Goal: Task Accomplishment & Management: Complete application form

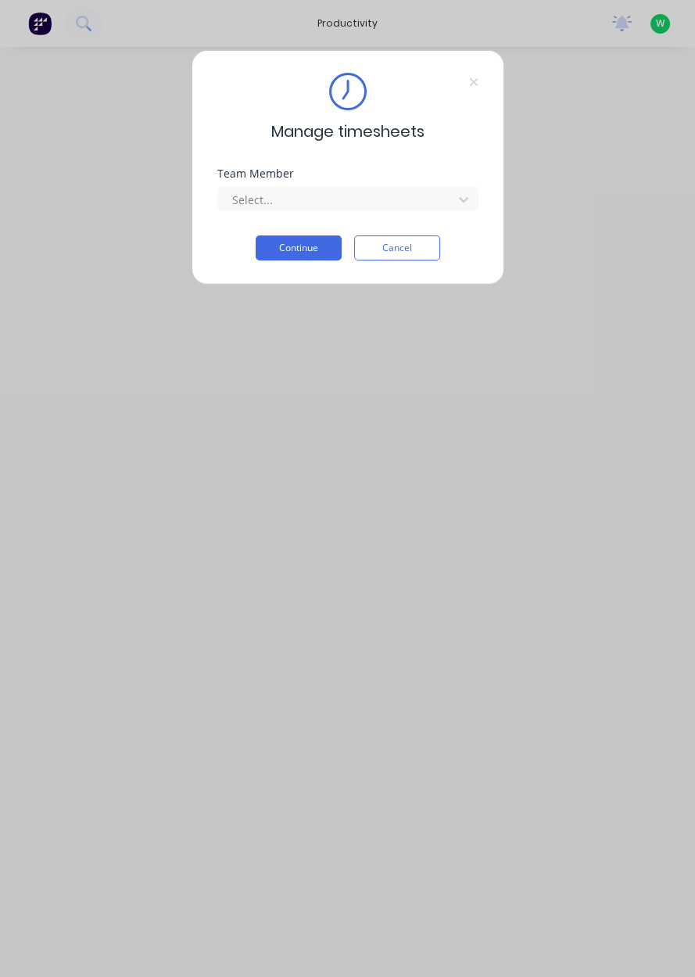
click at [232, 199] on input "text" at bounding box center [232, 200] width 3 height 16
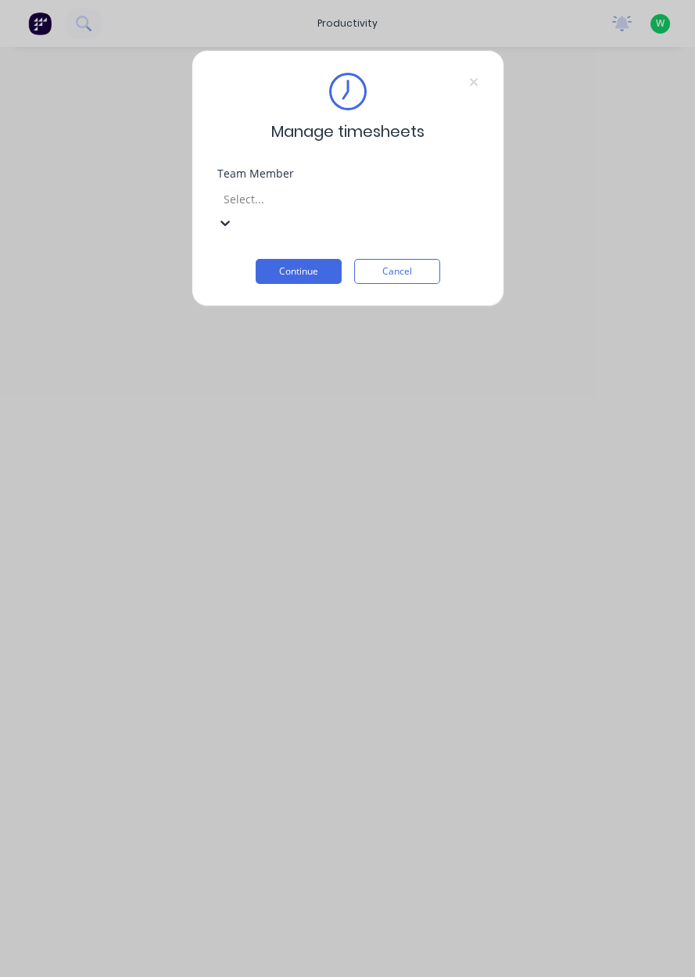
scroll to position [124, 0]
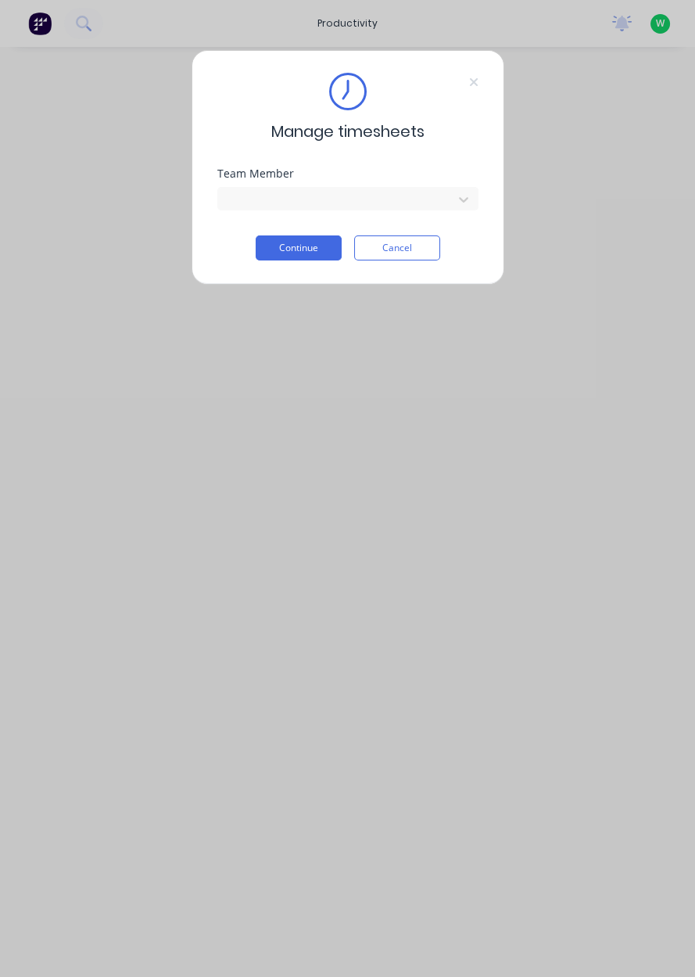
click at [283, 250] on button "Continue" at bounding box center [299, 247] width 86 height 25
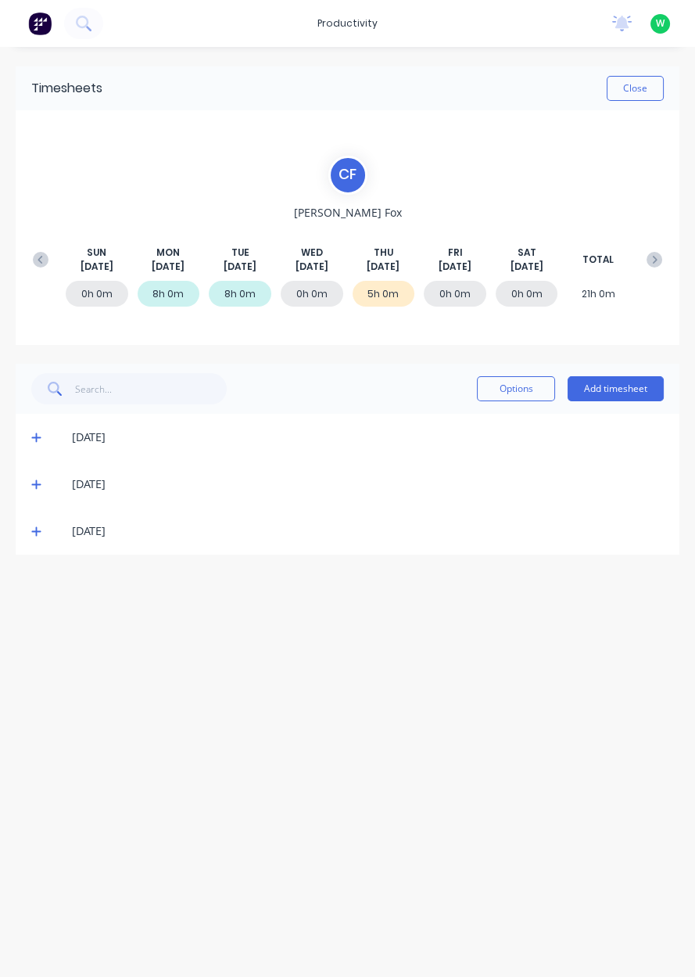
click at [35, 533] on icon at bounding box center [35, 531] width 9 height 9
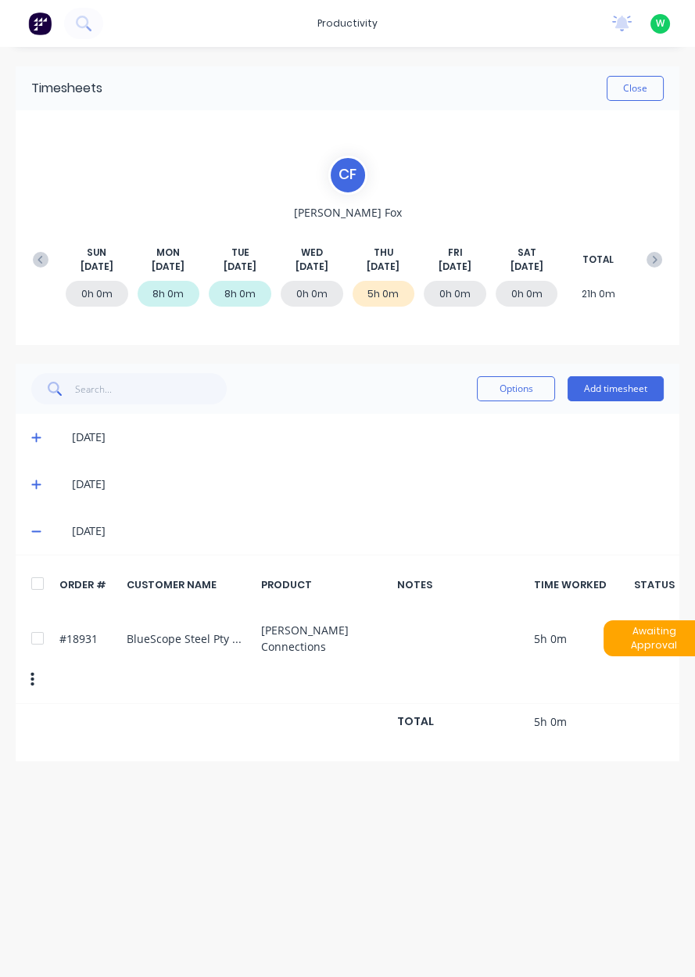
click at [623, 394] on button "Add timesheet" at bounding box center [616, 388] width 96 height 25
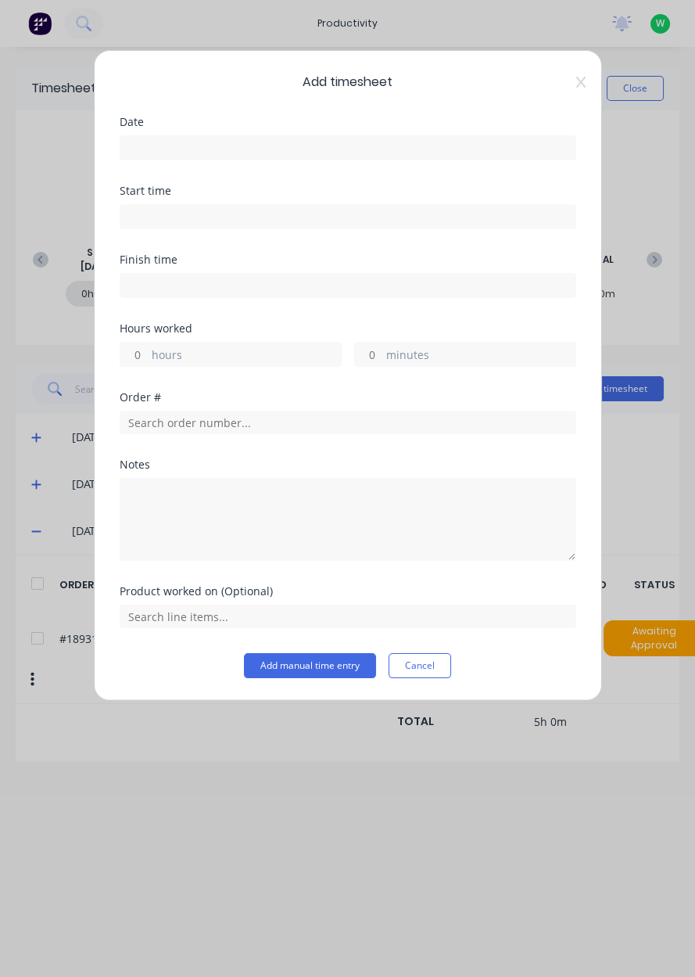
click at [486, 147] on input at bounding box center [347, 147] width 455 height 23
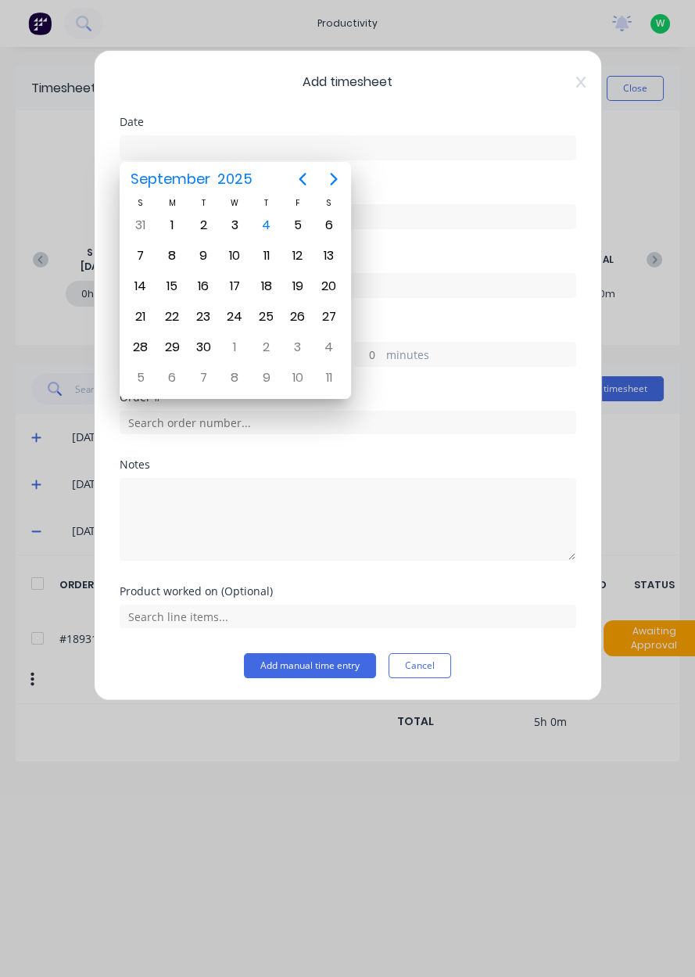
click at [260, 224] on div "4" at bounding box center [266, 225] width 23 height 23
type input "[DATE]"
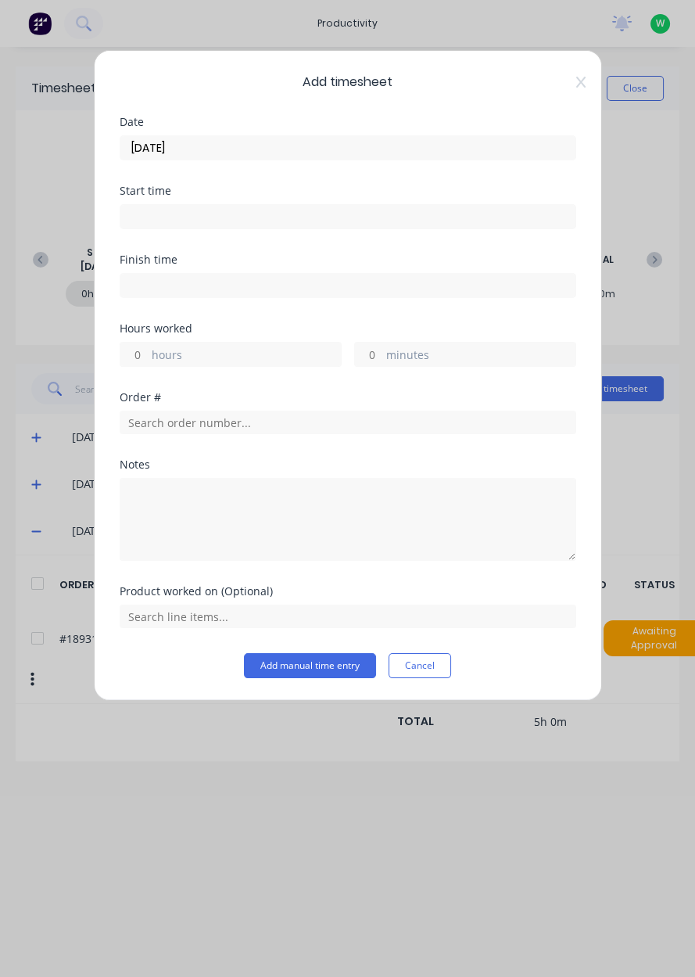
click at [154, 353] on label "hours" at bounding box center [246, 356] width 189 height 20
click at [148, 353] on input "hours" at bounding box center [133, 354] width 27 height 23
click at [368, 362] on input "minutes" at bounding box center [368, 354] width 27 height 23
type input "30"
click at [158, 424] on input "text" at bounding box center [348, 422] width 457 height 23
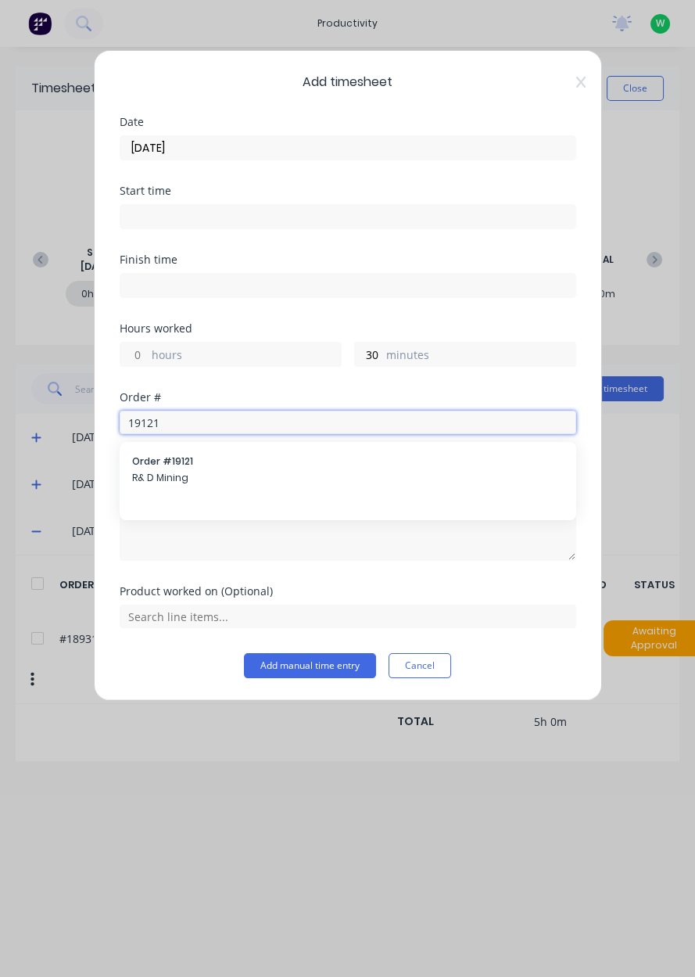
type input "19121"
click at [141, 472] on span "R& D Mining" at bounding box center [348, 478] width 432 height 14
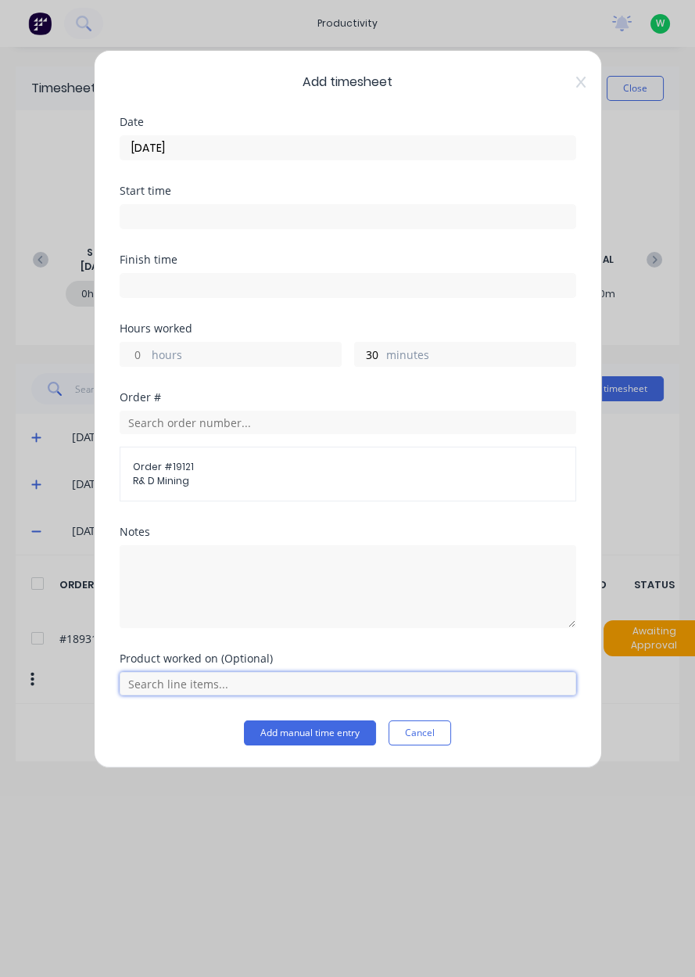
click at [140, 674] on input "text" at bounding box center [348, 683] width 457 height 23
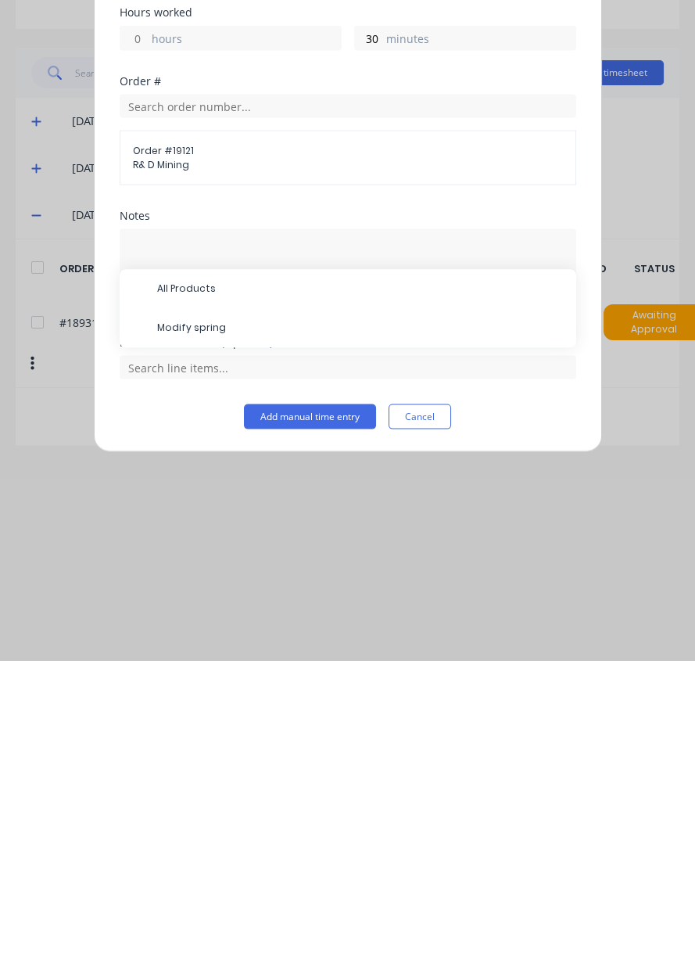
click at [171, 639] on span "Modify spring" at bounding box center [360, 644] width 407 height 14
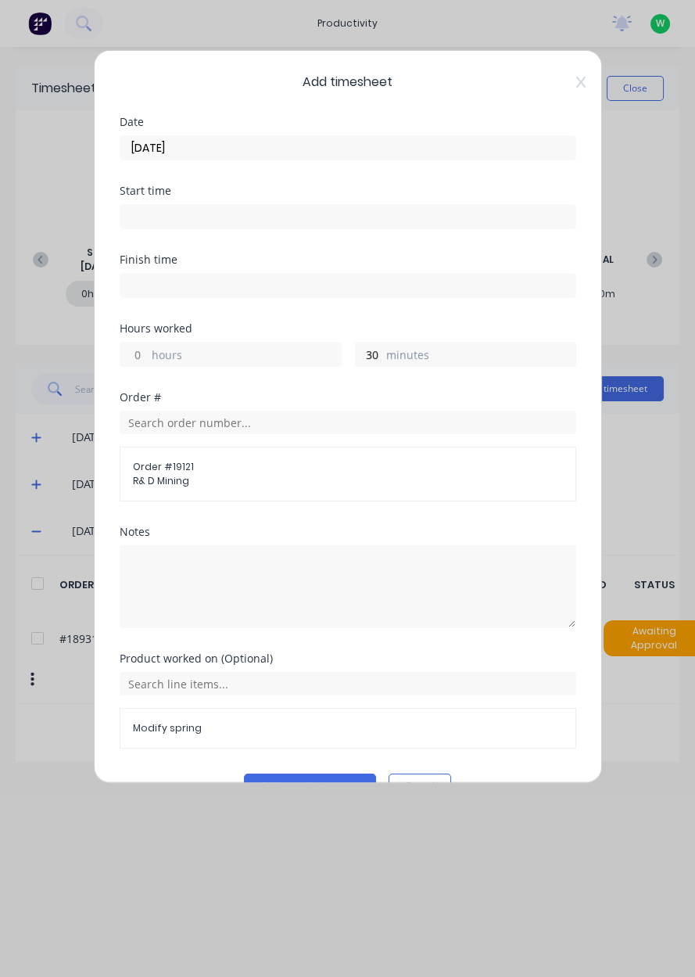
scroll to position [34, 0]
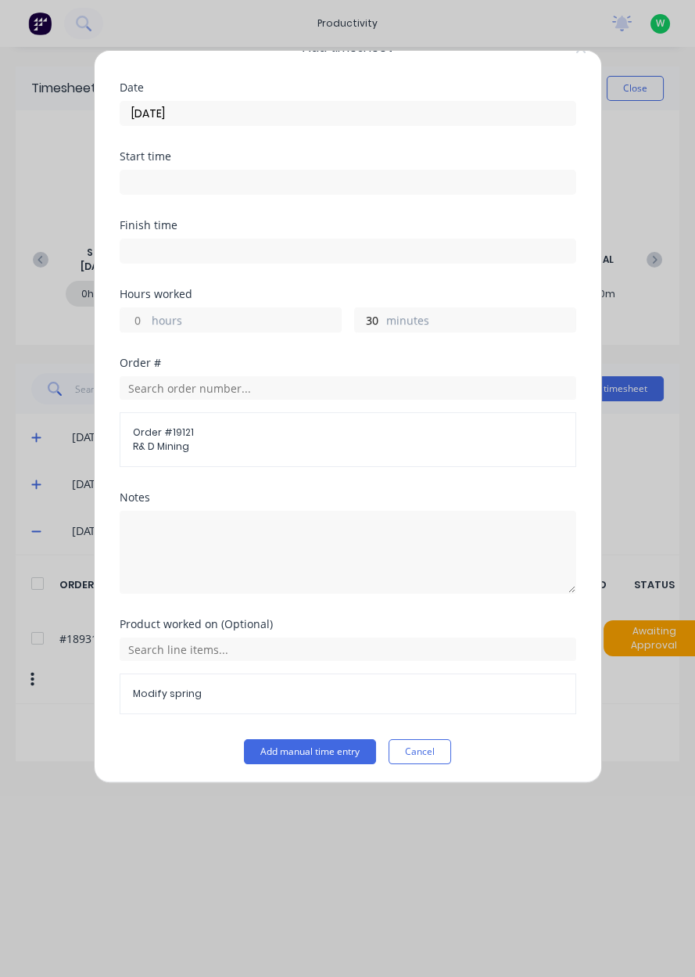
click at [332, 751] on button "Add manual time entry" at bounding box center [310, 751] width 132 height 25
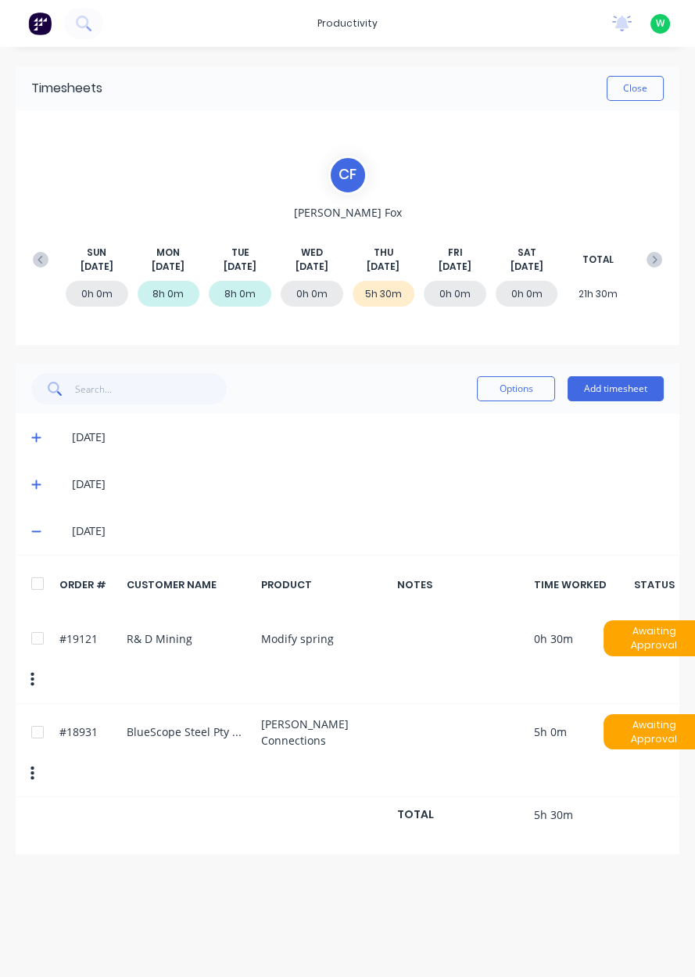
click at [618, 390] on button "Add timesheet" at bounding box center [616, 388] width 96 height 25
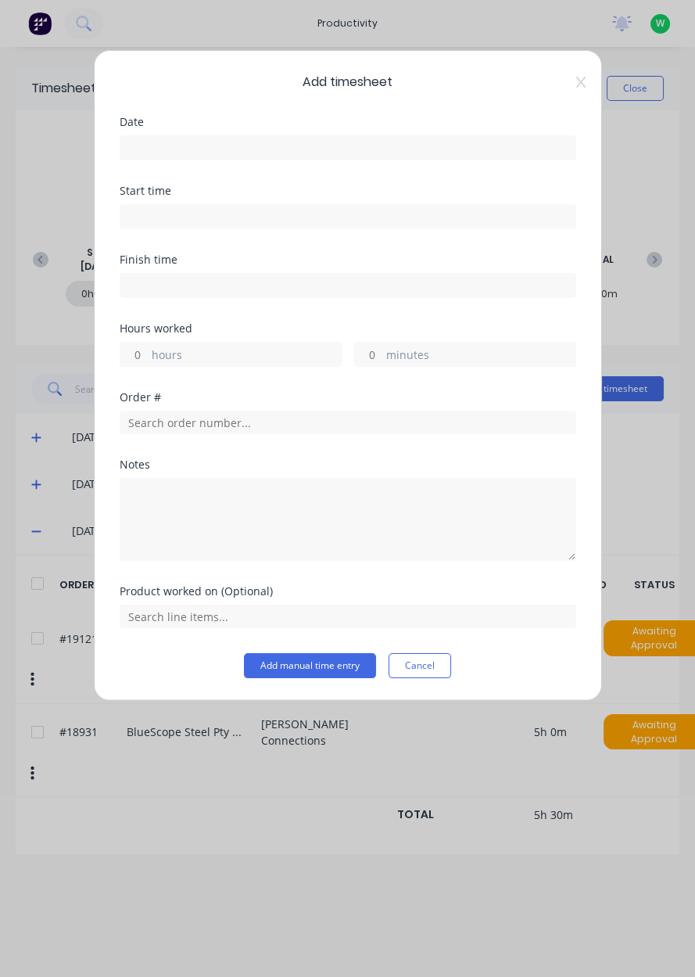
click at [474, 153] on input at bounding box center [347, 147] width 455 height 23
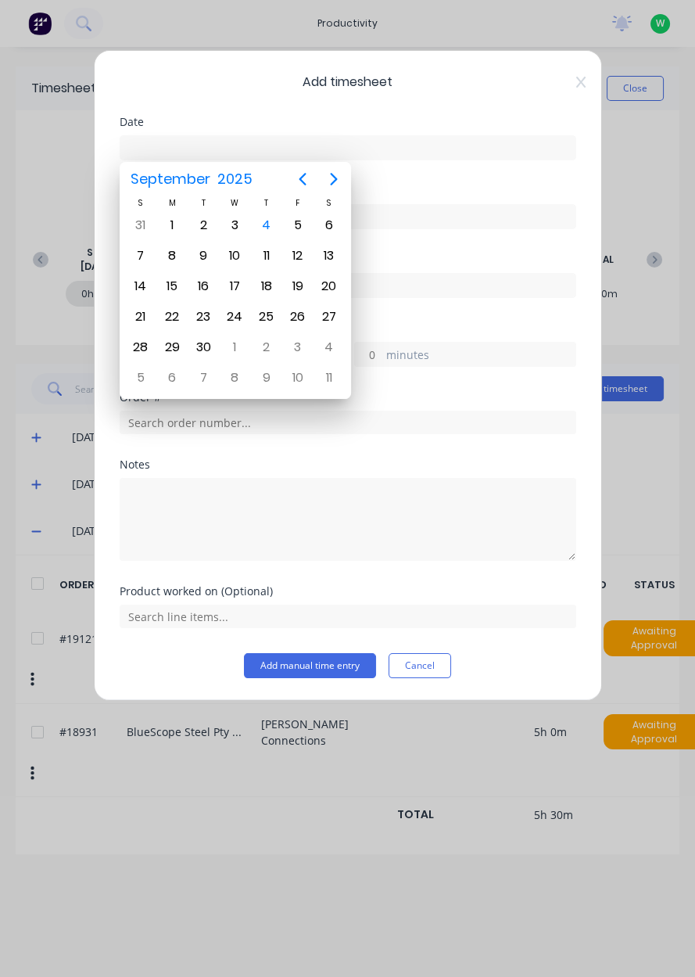
click at [266, 231] on div "4" at bounding box center [266, 225] width 23 height 23
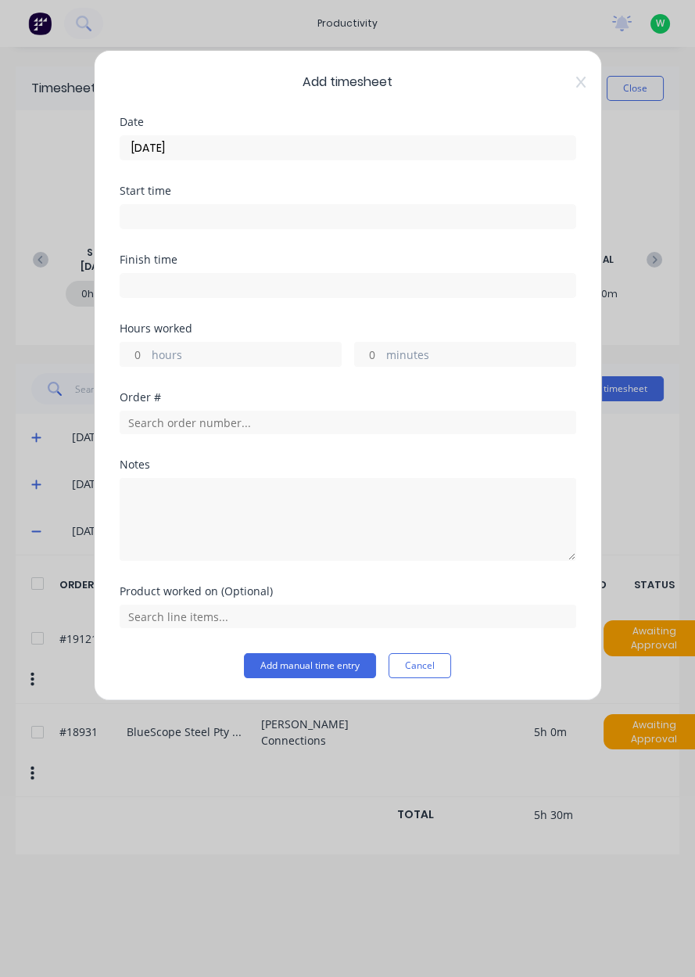
type input "[DATE]"
click at [152, 355] on label "hours" at bounding box center [246, 356] width 189 height 20
click at [148, 355] on input "hours" at bounding box center [133, 354] width 27 height 23
type input "2"
click at [459, 350] on label "minutes" at bounding box center [480, 356] width 189 height 20
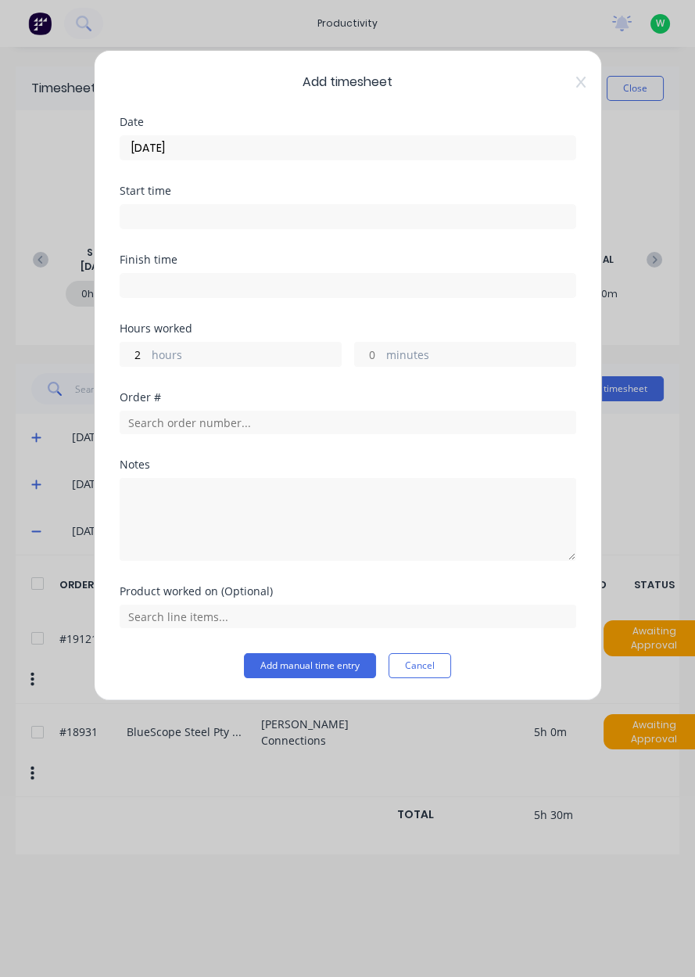
click at [382, 350] on input "minutes" at bounding box center [368, 354] width 27 height 23
type input "30"
click at [149, 420] on input "text" at bounding box center [348, 422] width 457 height 23
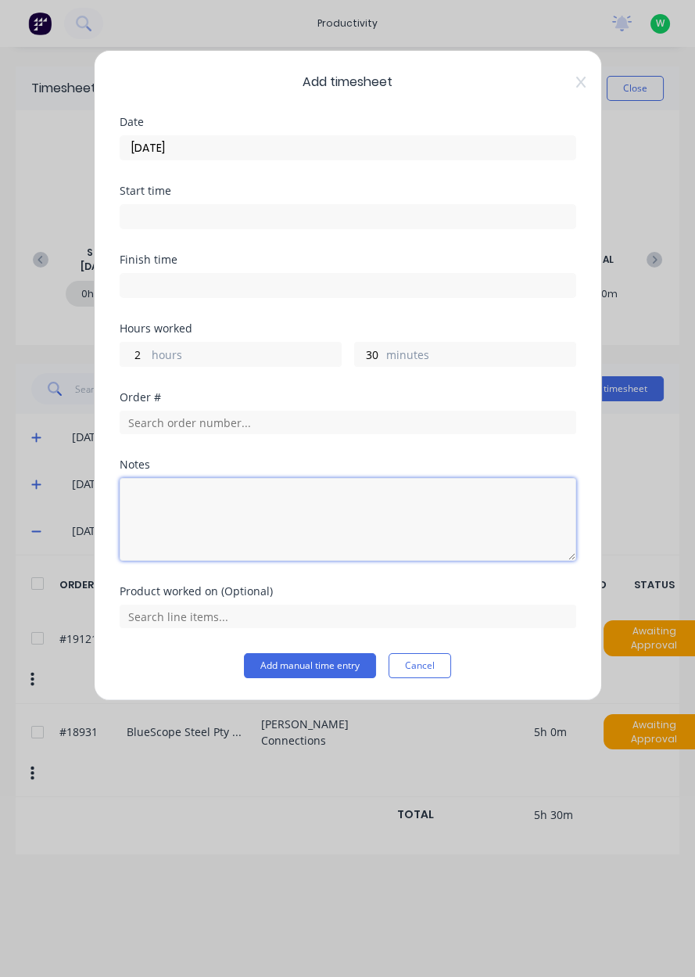
click at [147, 504] on textarea at bounding box center [348, 519] width 457 height 83
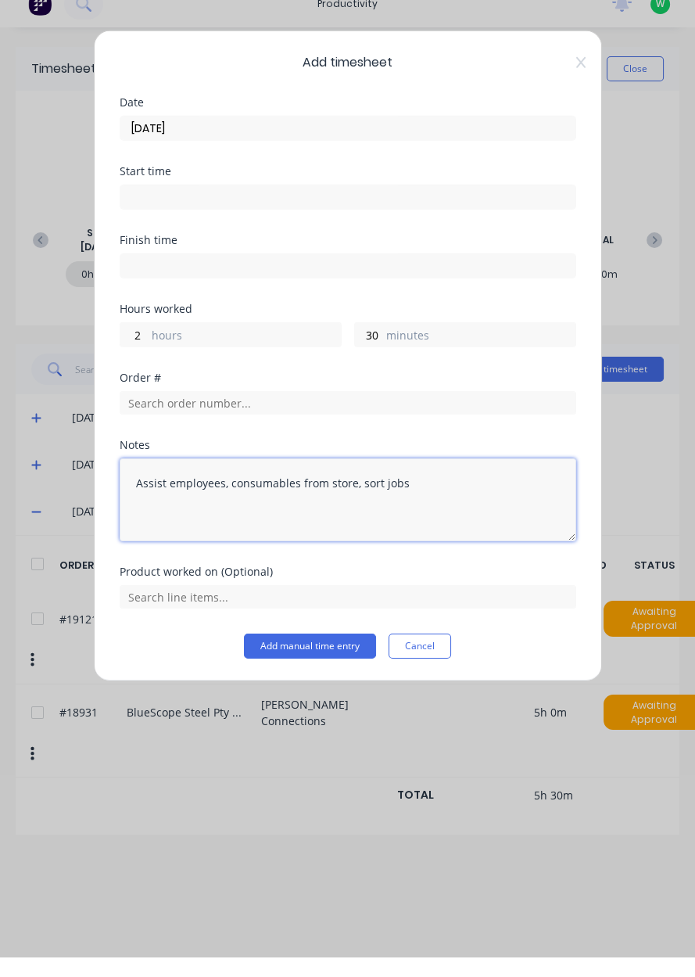
type textarea "Assist employees, consumables from store, sort jobs"
click at [341, 669] on button "Add manual time entry" at bounding box center [310, 665] width 132 height 25
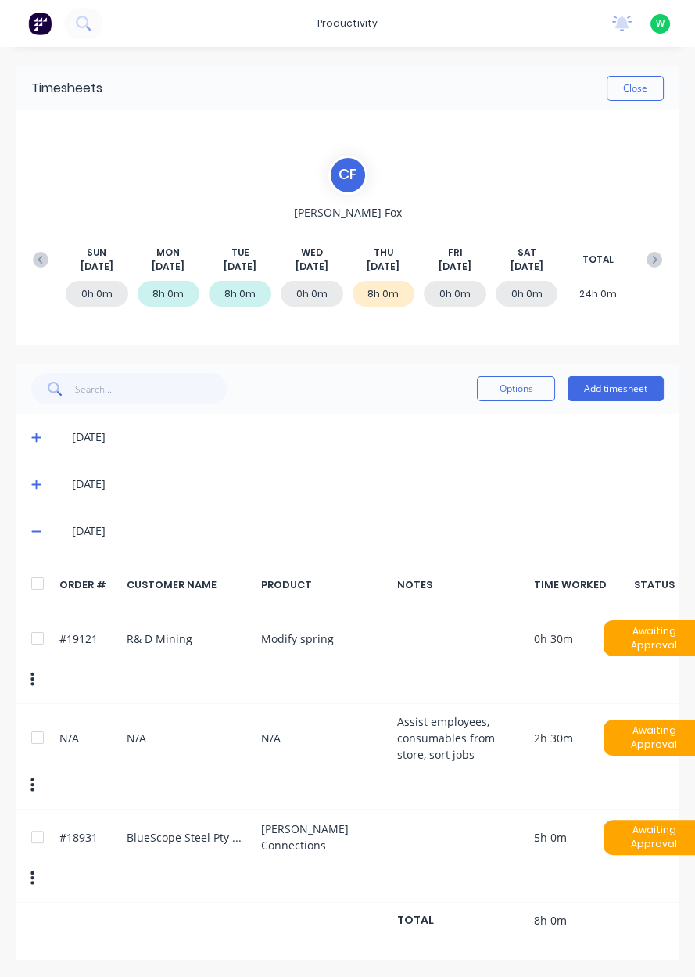
click at [634, 93] on button "Close" at bounding box center [635, 88] width 57 height 25
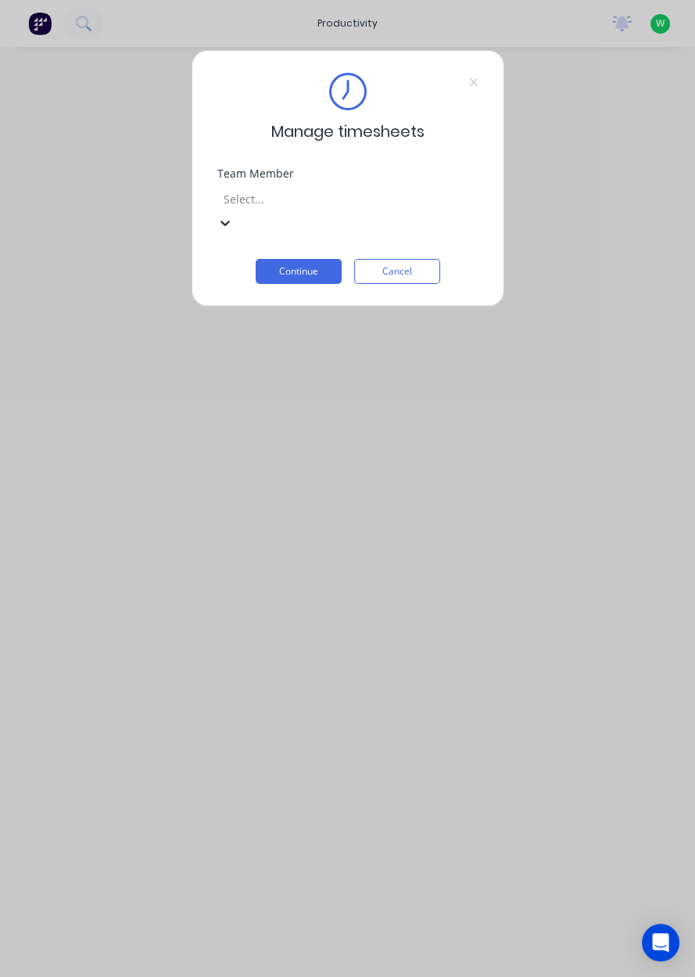
scroll to position [172, 0]
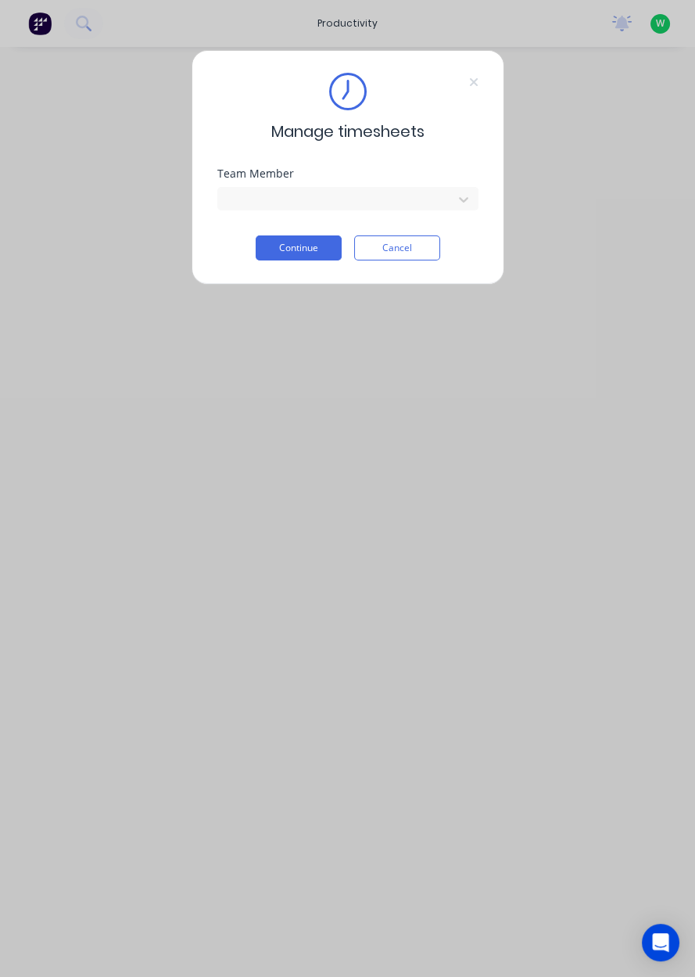
click at [297, 252] on button "Continue" at bounding box center [299, 247] width 86 height 25
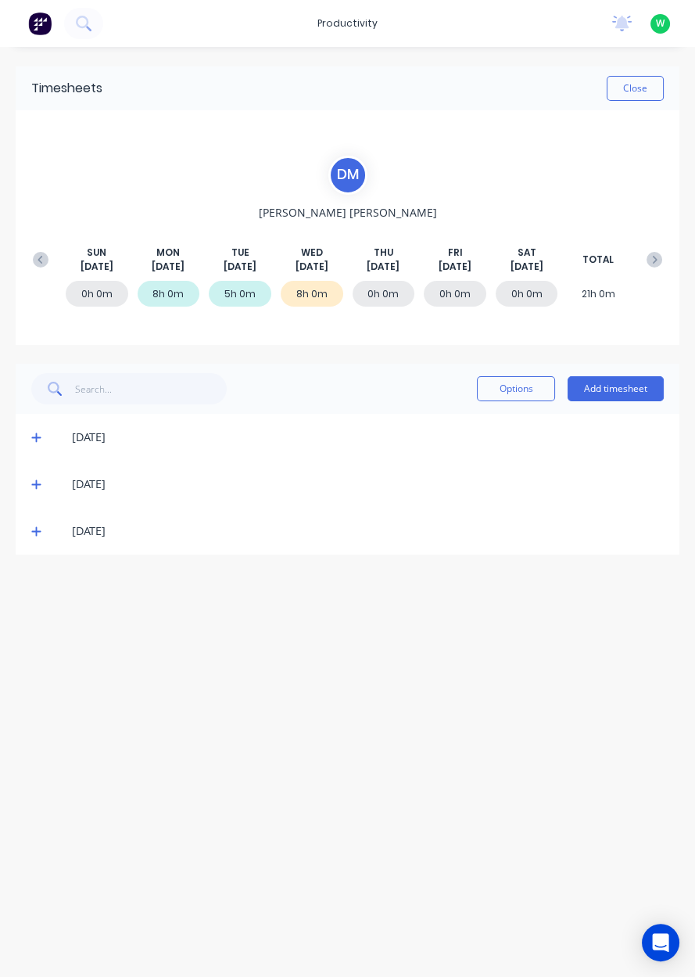
click at [623, 386] on button "Add timesheet" at bounding box center [616, 388] width 96 height 25
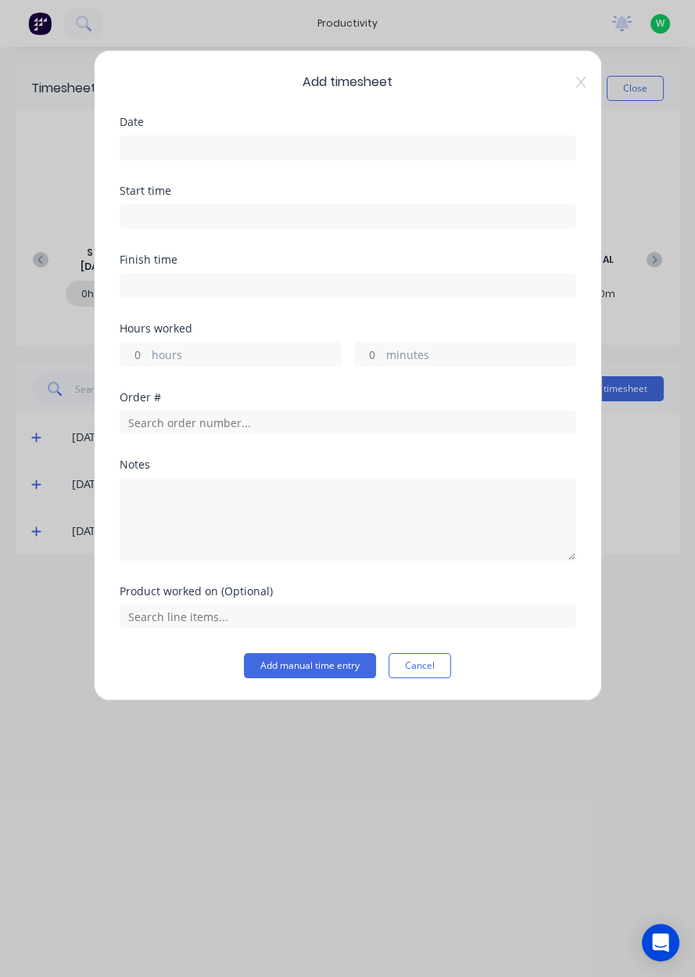
click at [296, 149] on input at bounding box center [347, 147] width 455 height 23
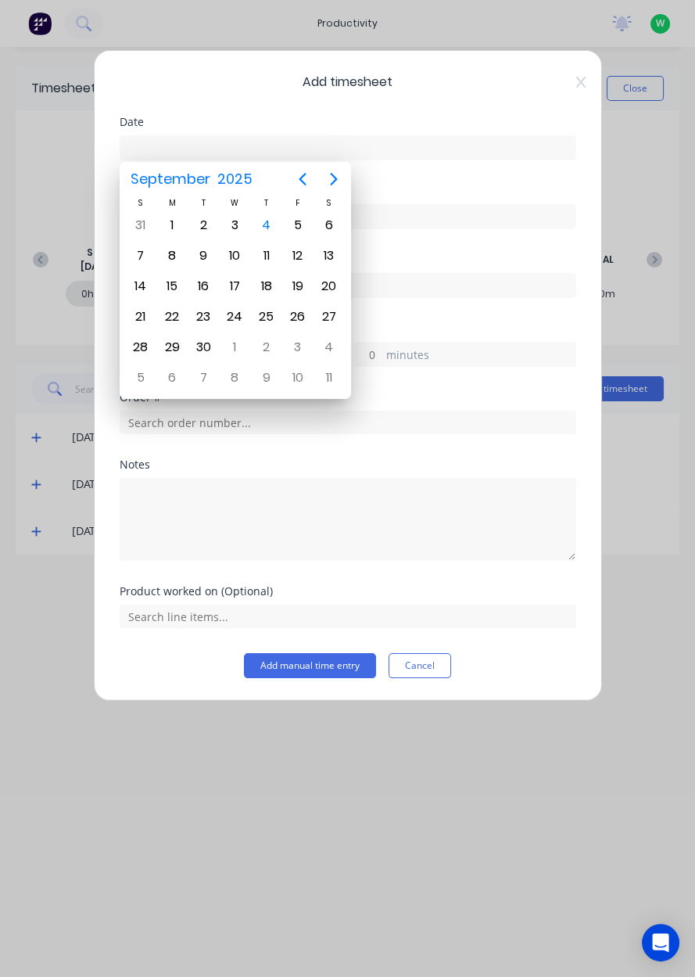
click at [269, 230] on div "4" at bounding box center [266, 225] width 23 height 23
type input "[DATE]"
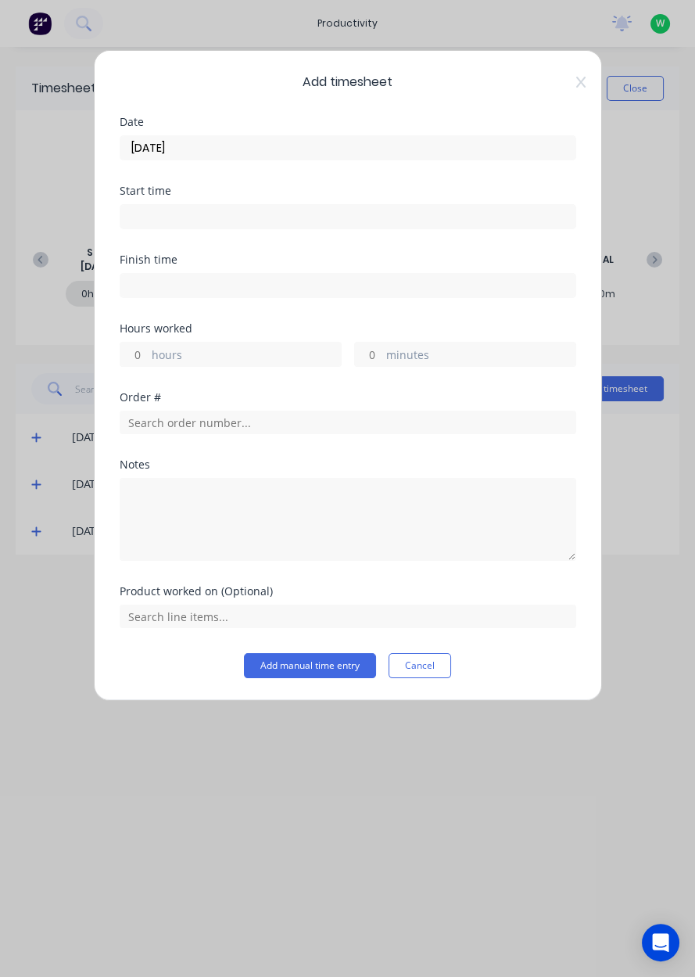
click at [235, 363] on label "hours" at bounding box center [246, 356] width 189 height 20
click at [148, 363] on input "hours" at bounding box center [133, 354] width 27 height 23
type input "10"
click at [295, 424] on input "text" at bounding box center [348, 422] width 457 height 23
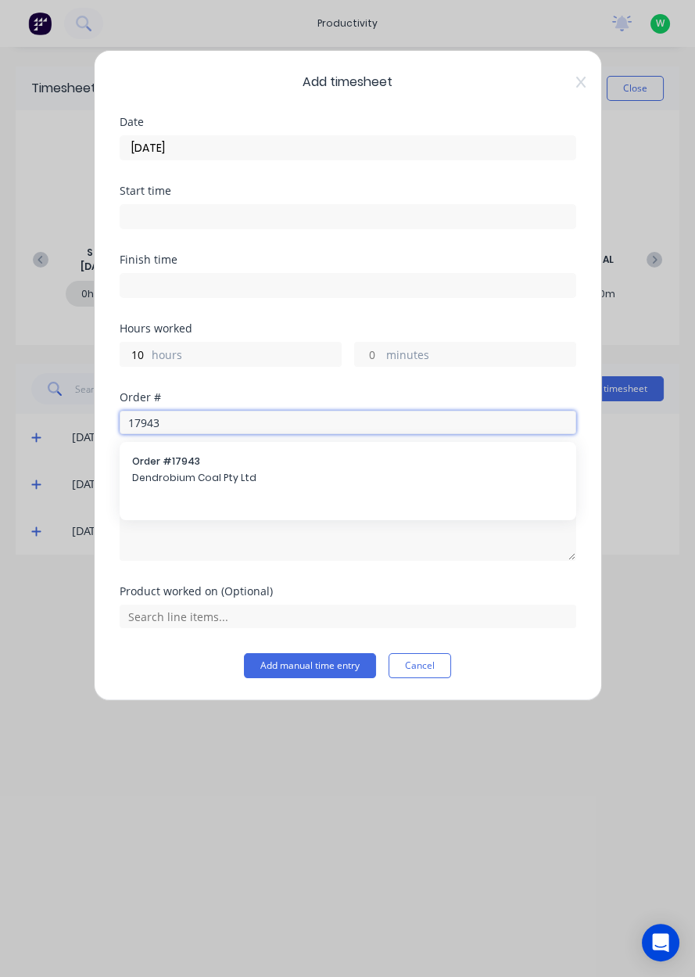
type input "17943"
click at [228, 472] on span "Dendrobium Coal Pty Ltd" at bounding box center [348, 478] width 432 height 14
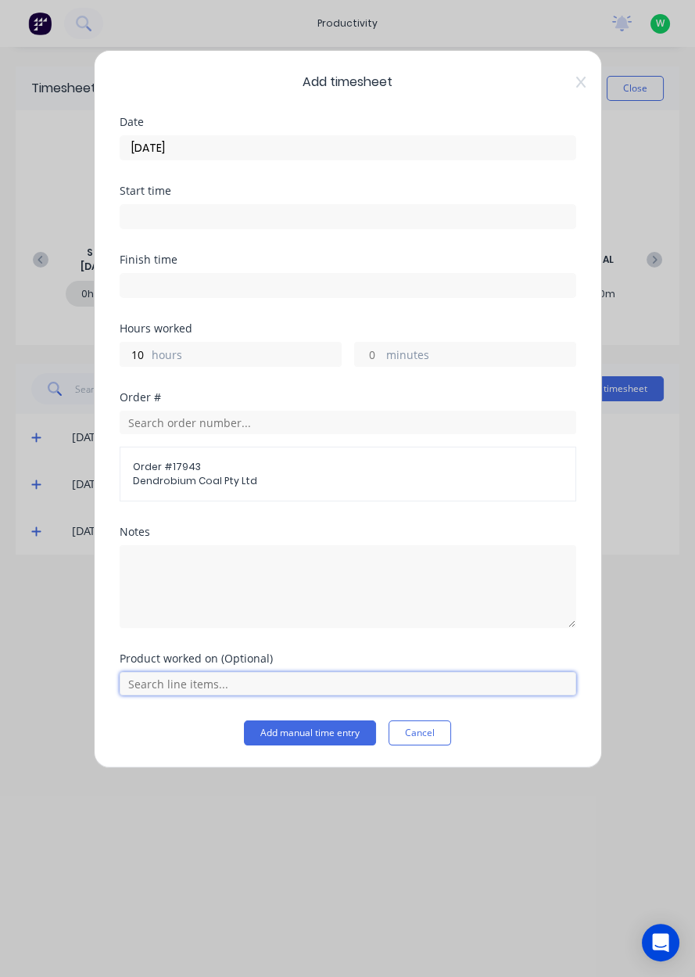
click at [259, 679] on input "text" at bounding box center [348, 683] width 457 height 23
click at [236, 643] on span "AFC Pan Overhaul" at bounding box center [360, 644] width 407 height 14
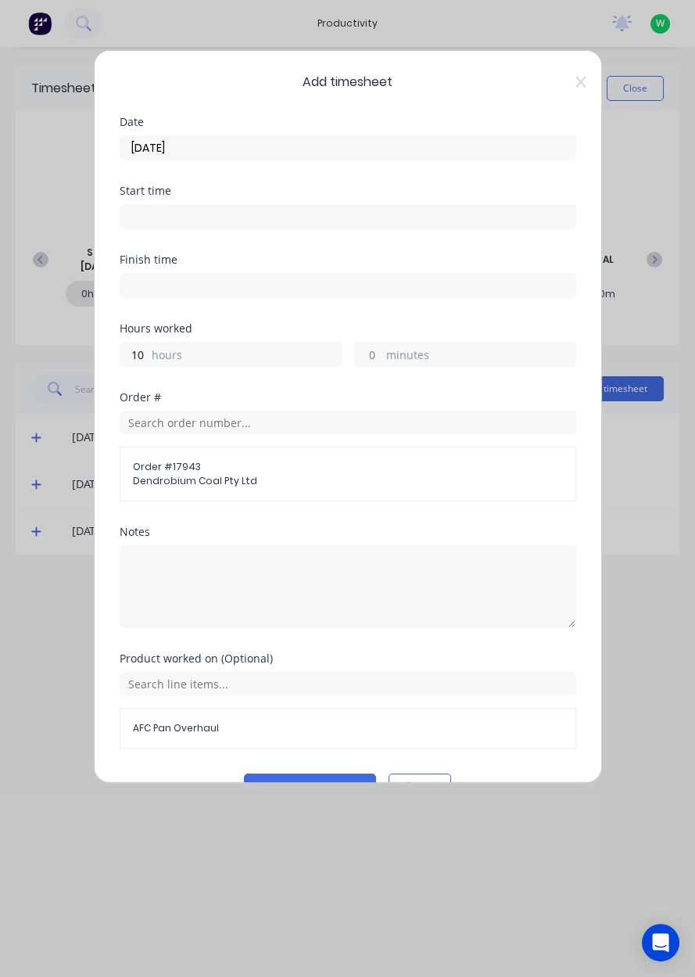
click at [341, 784] on button "Add manual time entry" at bounding box center [310, 785] width 132 height 25
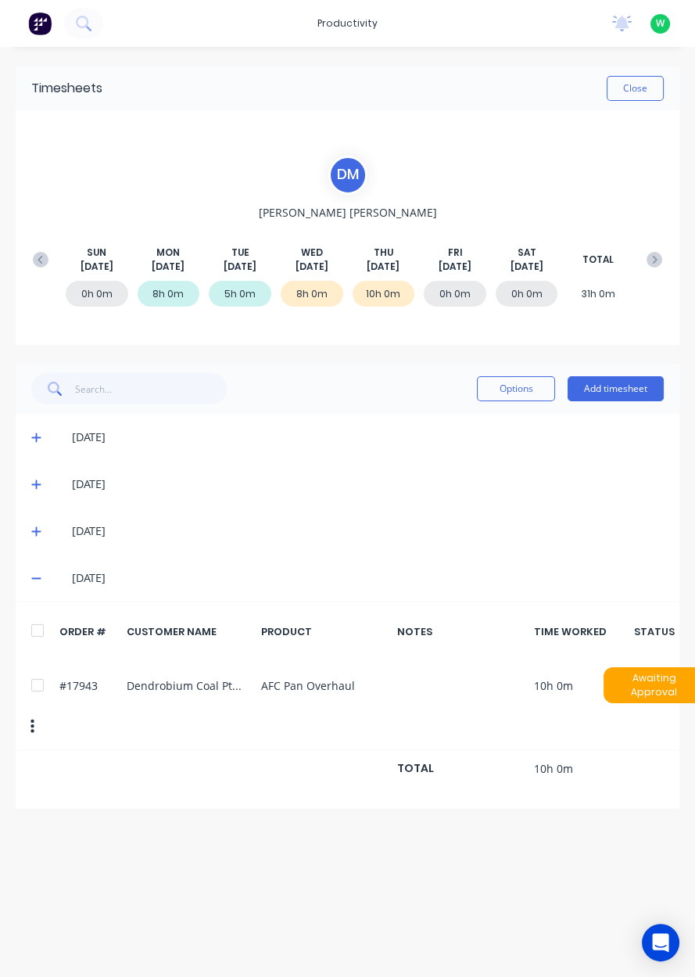
click at [631, 93] on button "Close" at bounding box center [635, 88] width 57 height 25
